Goal: Information Seeking & Learning: Learn about a topic

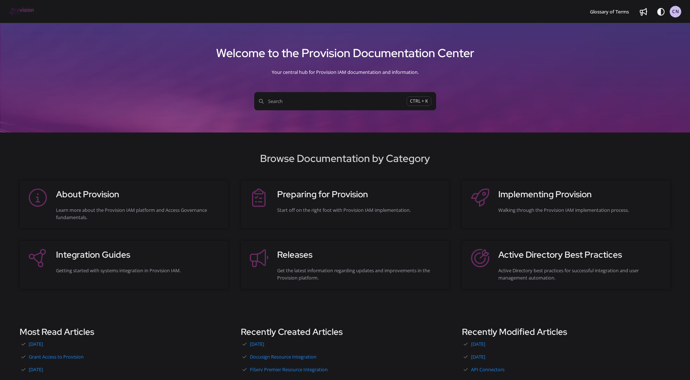
click at [313, 97] on button "Search CTRL + K" at bounding box center [345, 101] width 182 height 18
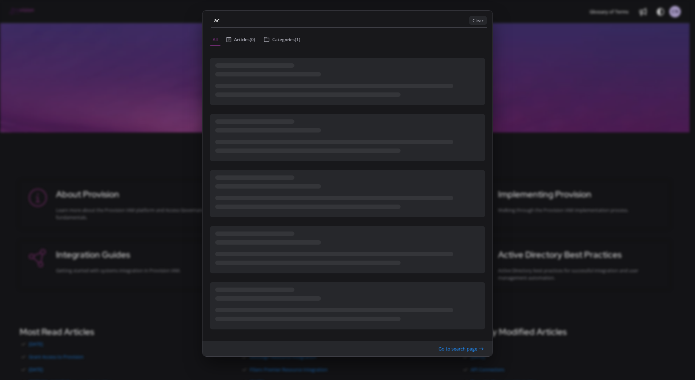
type input "a"
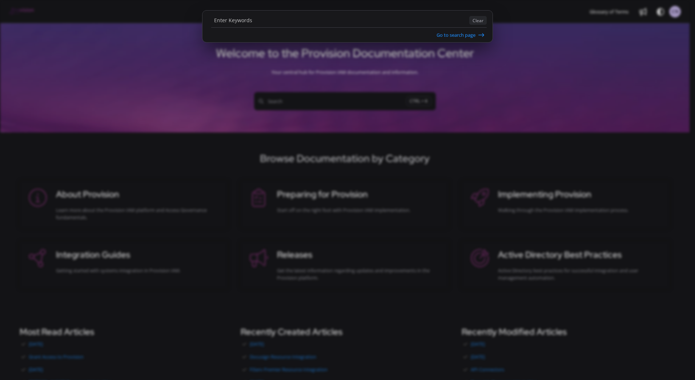
type input "P"
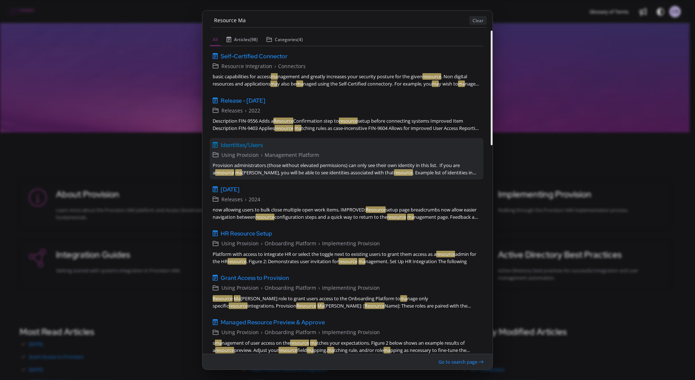
type input "Resource Ma"
click at [259, 144] on span "Identities/Users" at bounding box center [242, 144] width 42 height 9
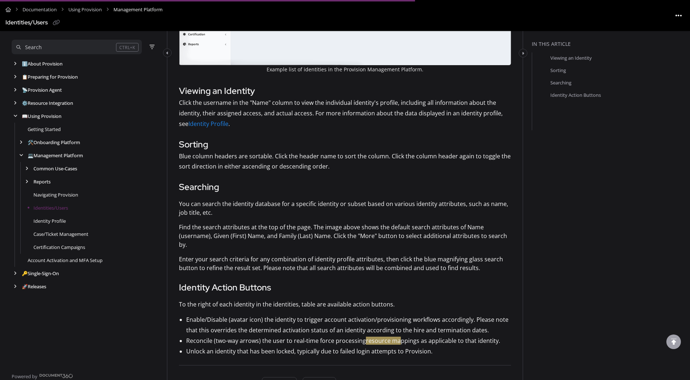
scroll to position [256, 0]
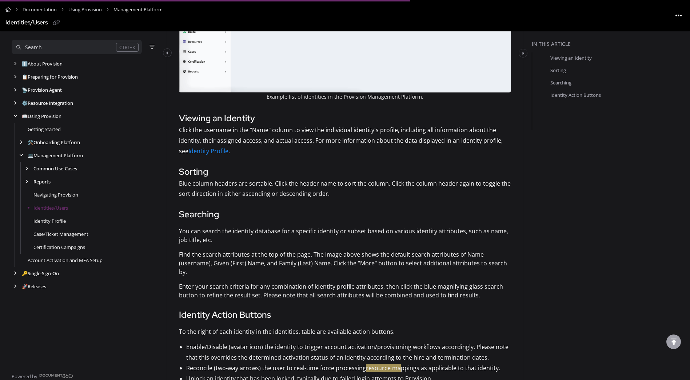
click at [219, 153] on p "Click the username in the "Name" column to view the individual identity's profi…" at bounding box center [345, 140] width 332 height 31
click at [213, 150] on link "Identity Profile" at bounding box center [208, 151] width 40 height 8
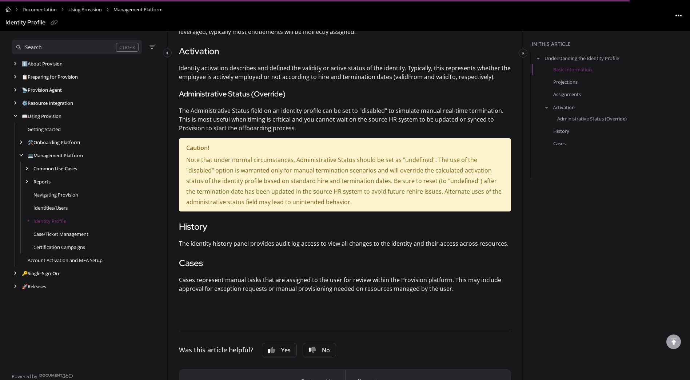
scroll to position [1055, 0]
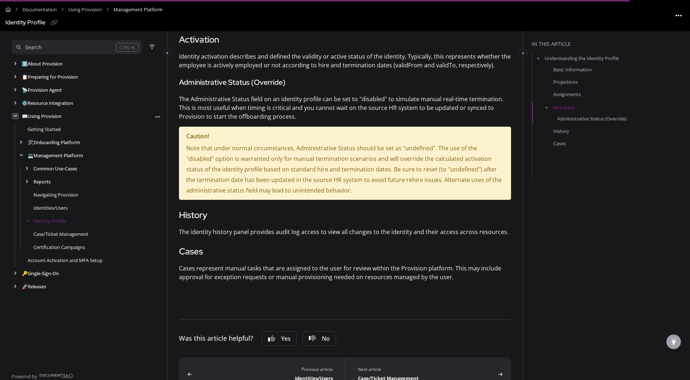
click at [15, 117] on icon "arrow" at bounding box center [15, 116] width 4 height 4
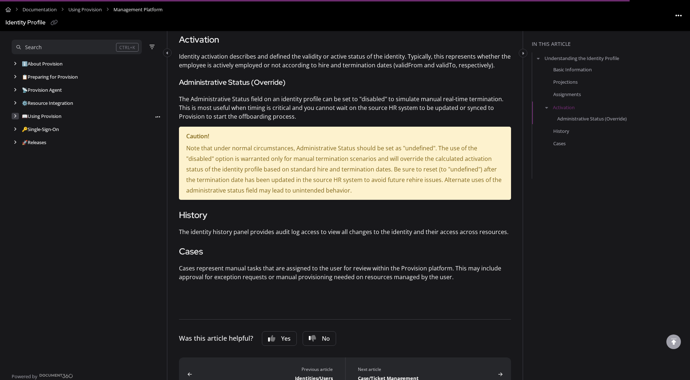
click at [14, 116] on icon "arrow" at bounding box center [15, 116] width 3 height 4
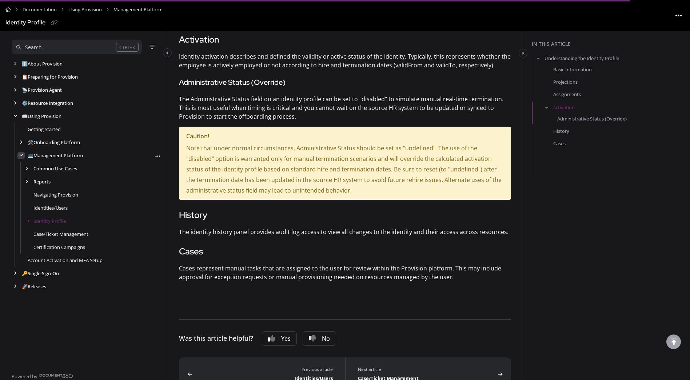
click at [20, 154] on icon "arrow" at bounding box center [21, 155] width 4 height 4
click at [20, 154] on icon "arrow" at bounding box center [21, 155] width 3 height 4
click at [28, 168] on icon "arrow" at bounding box center [26, 168] width 3 height 4
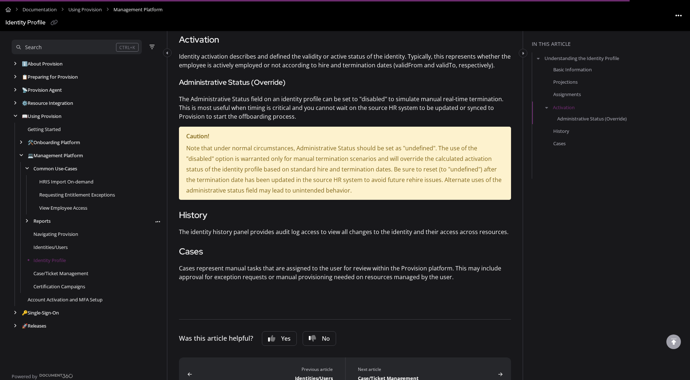
click at [31, 219] on div "Reports Follow category Export PDF" at bounding box center [86, 220] width 149 height 13
click at [27, 220] on icon "arrow" at bounding box center [26, 221] width 3 height 4
click at [96, 234] on link "User System Access Report" at bounding box center [68, 233] width 59 height 7
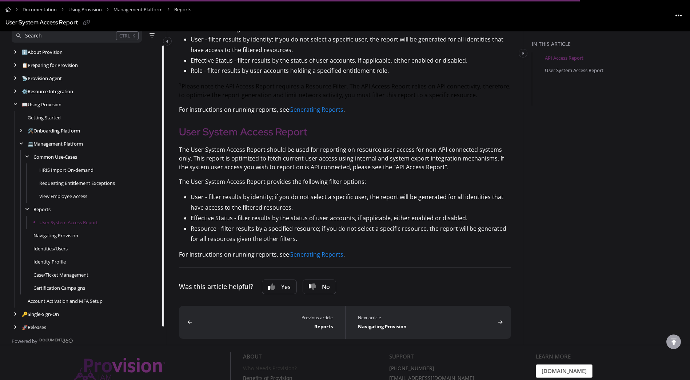
scroll to position [320, 0]
